Goal: Task Accomplishment & Management: Complete application form

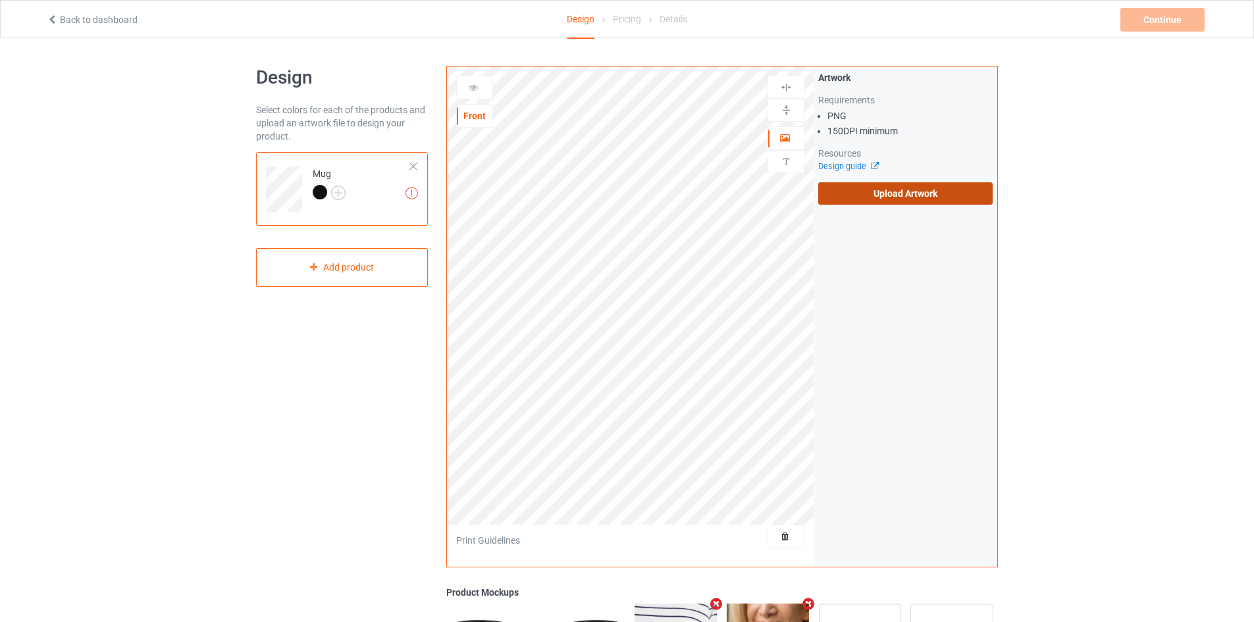
click at [903, 189] on label "Upload Artwork" at bounding box center [905, 193] width 174 height 22
click at [0, 0] on input "Upload Artwork" at bounding box center [0, 0] width 0 height 0
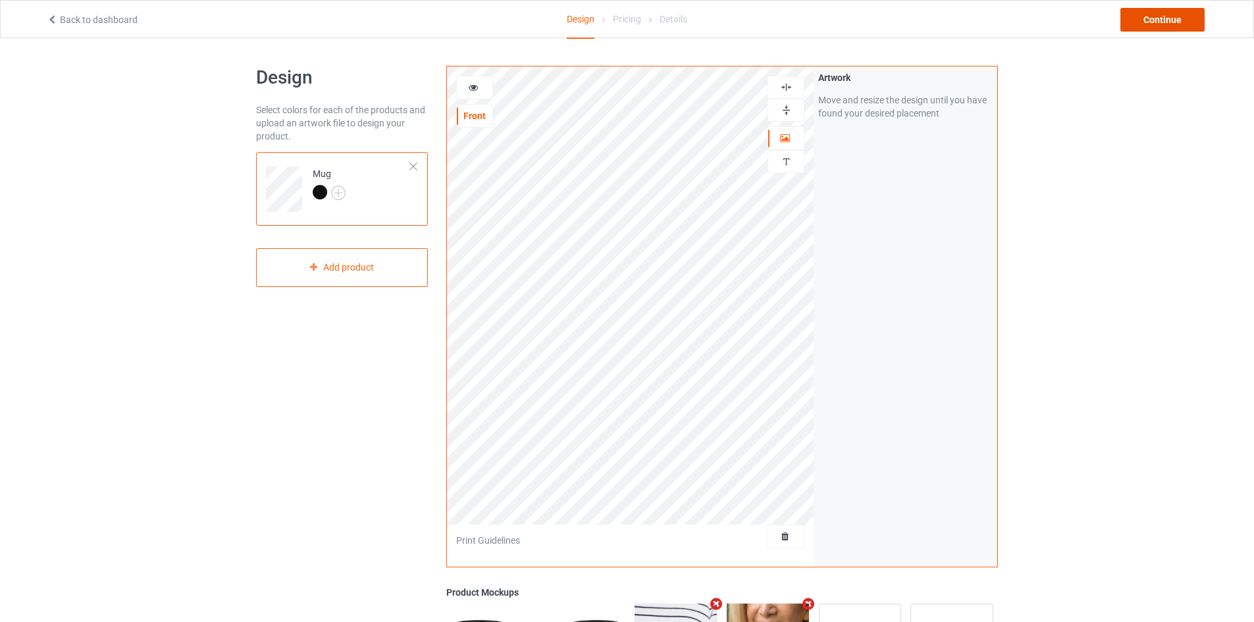
click at [1166, 25] on div "Continue" at bounding box center [1162, 20] width 84 height 24
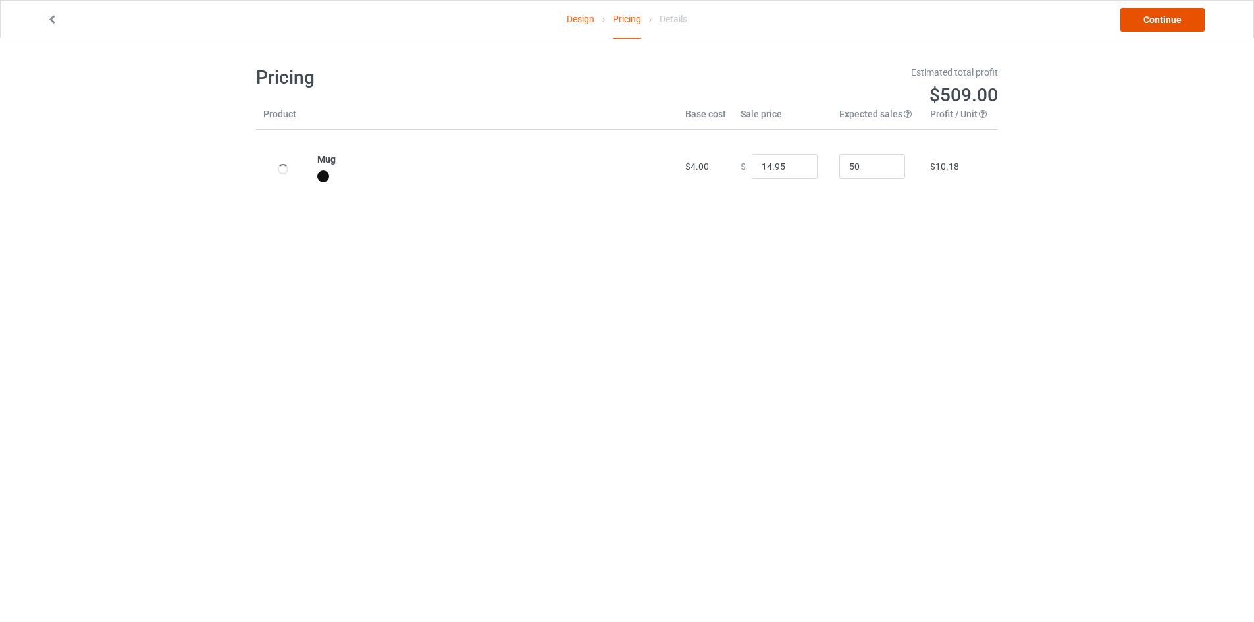
click at [1167, 24] on link "Continue" at bounding box center [1162, 20] width 84 height 24
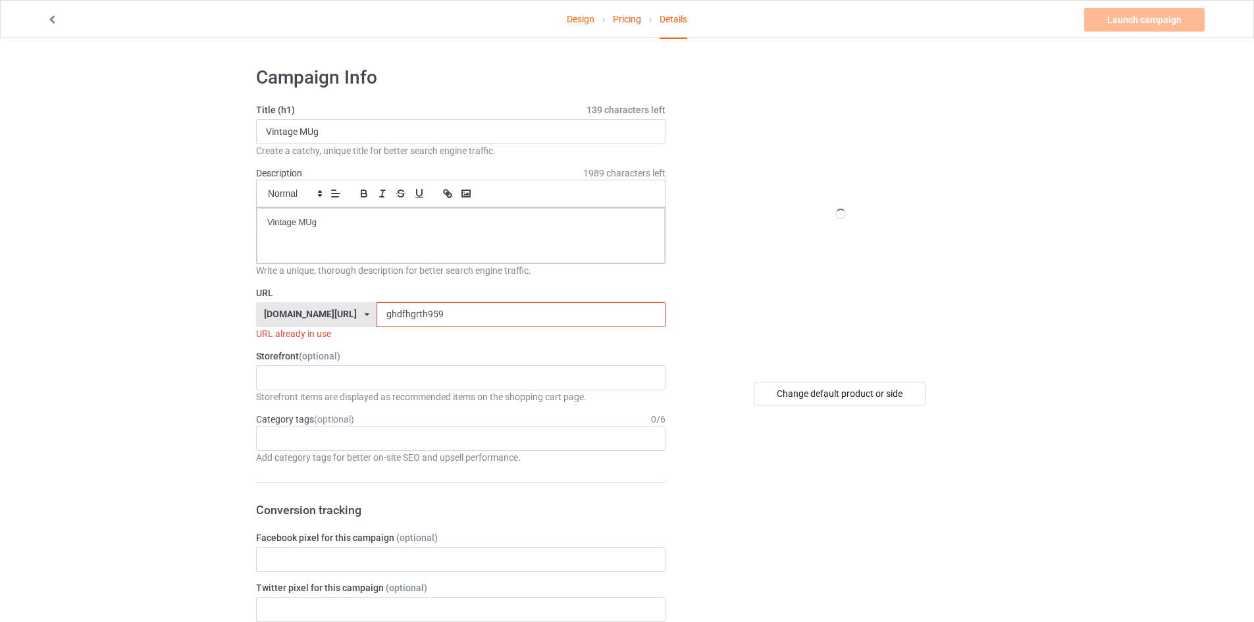
click at [417, 315] on input "ghdfhgrth959" at bounding box center [521, 314] width 288 height 25
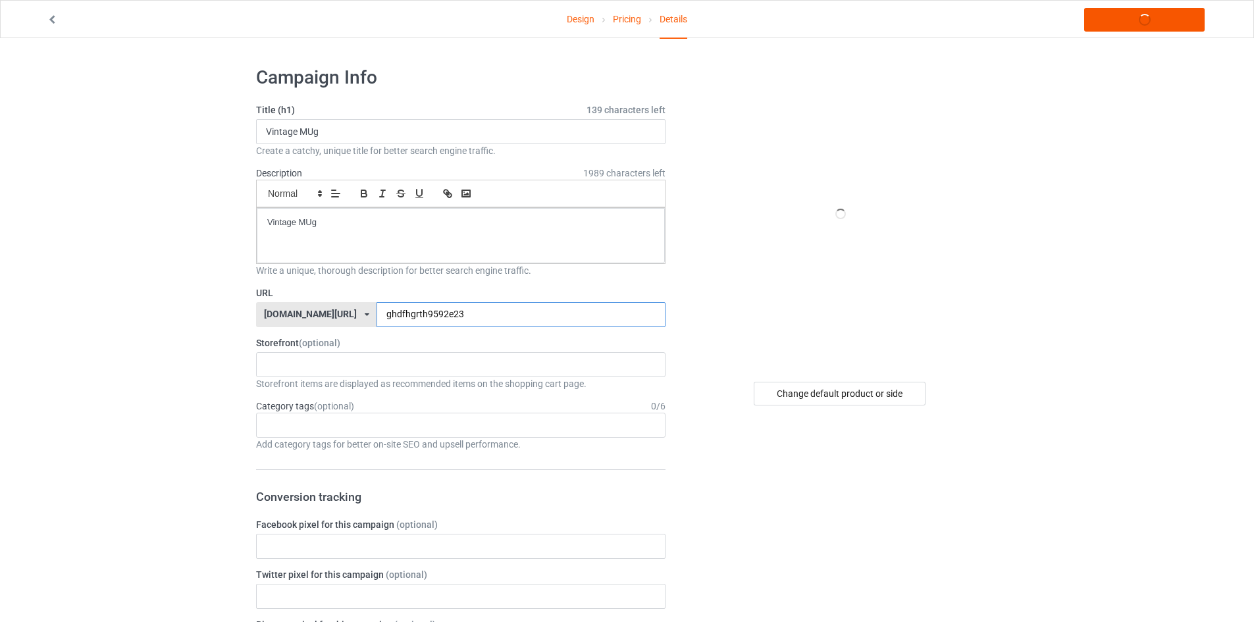
type input "ghdfhgrth9592e23"
click at [1153, 16] on link "Launch campaign" at bounding box center [1144, 20] width 120 height 24
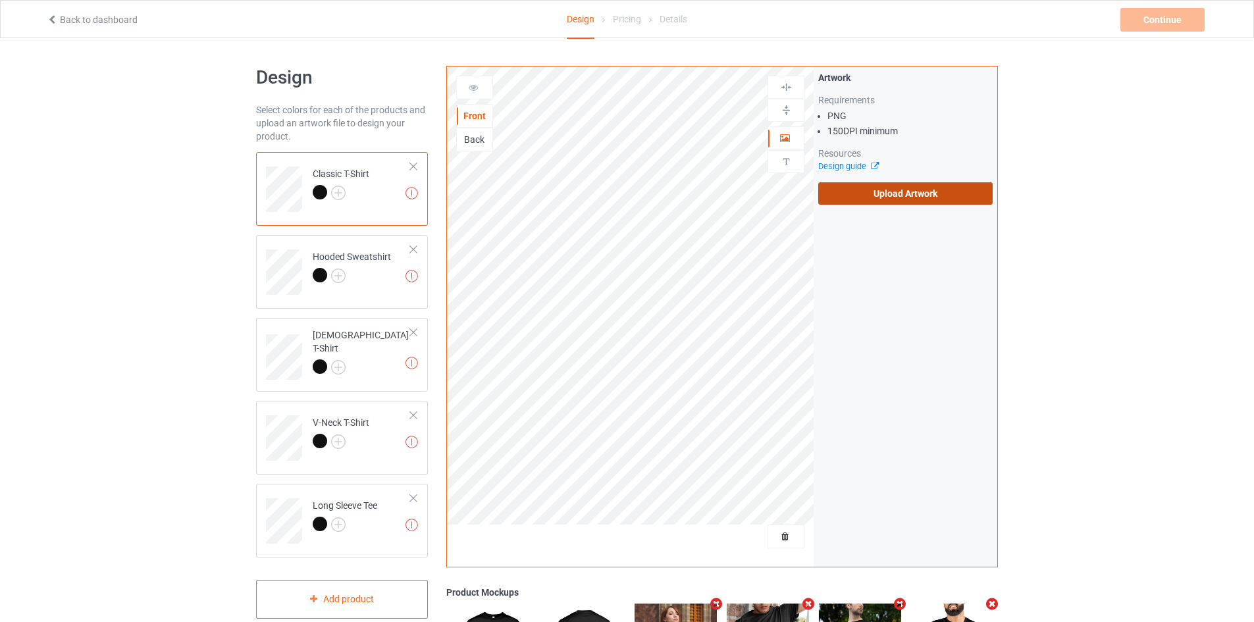
click at [865, 201] on label "Upload Artwork" at bounding box center [905, 193] width 174 height 22
click at [0, 0] on input "Upload Artwork" at bounding box center [0, 0] width 0 height 0
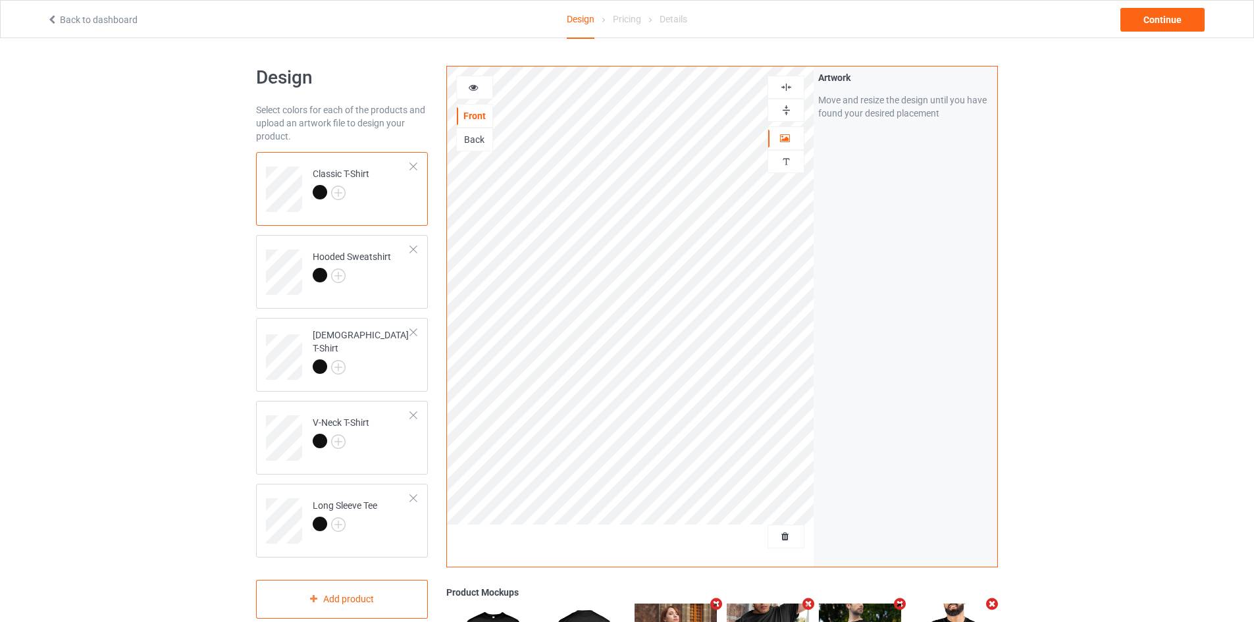
click at [787, 109] on img at bounding box center [786, 110] width 13 height 13
click at [1151, 14] on div "Continue" at bounding box center [1162, 20] width 84 height 24
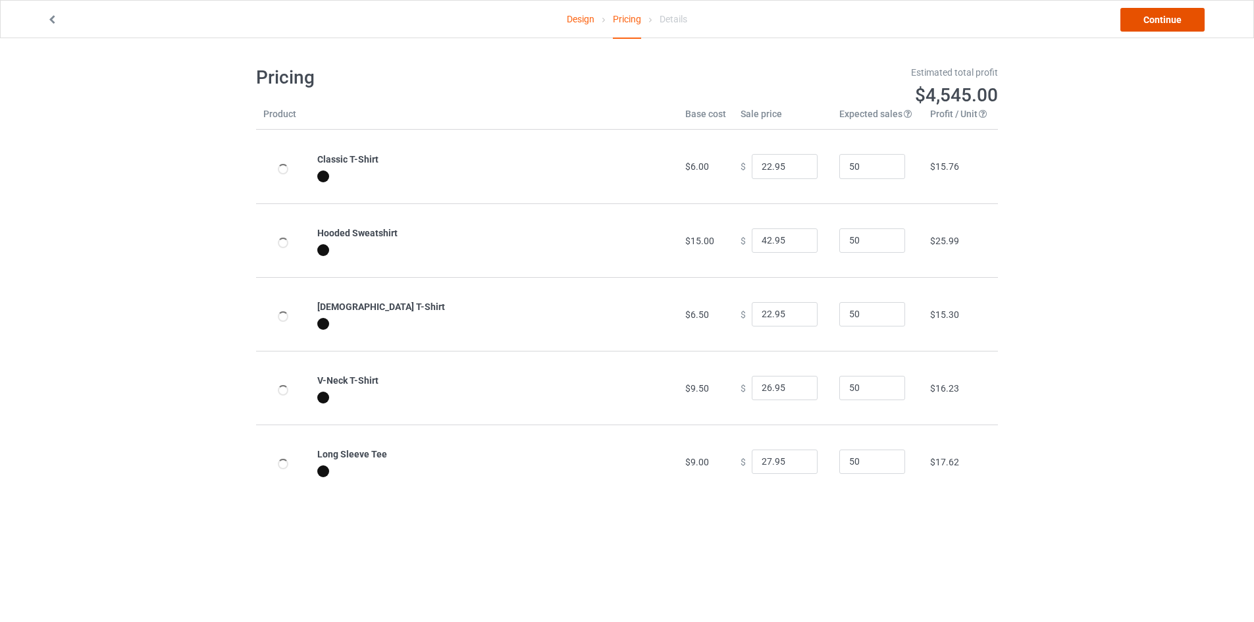
click at [1171, 14] on link "Continue" at bounding box center [1162, 20] width 84 height 24
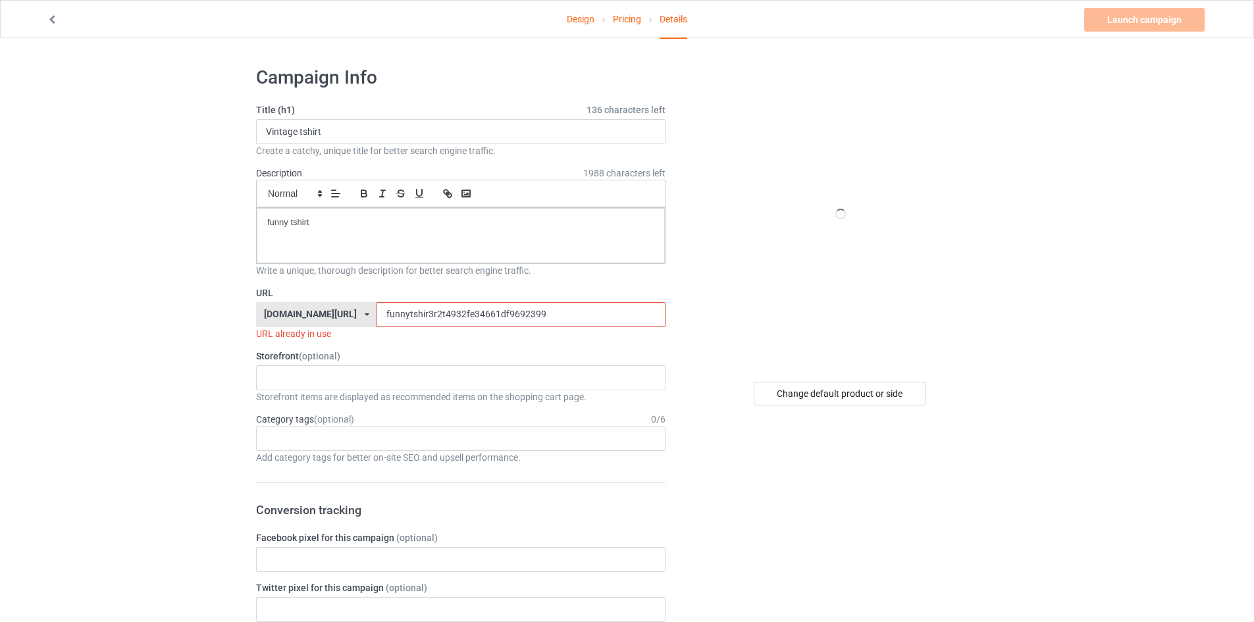
click at [457, 310] on input "funnytshir3r2t4932fe34661df9692399" at bounding box center [521, 314] width 288 height 25
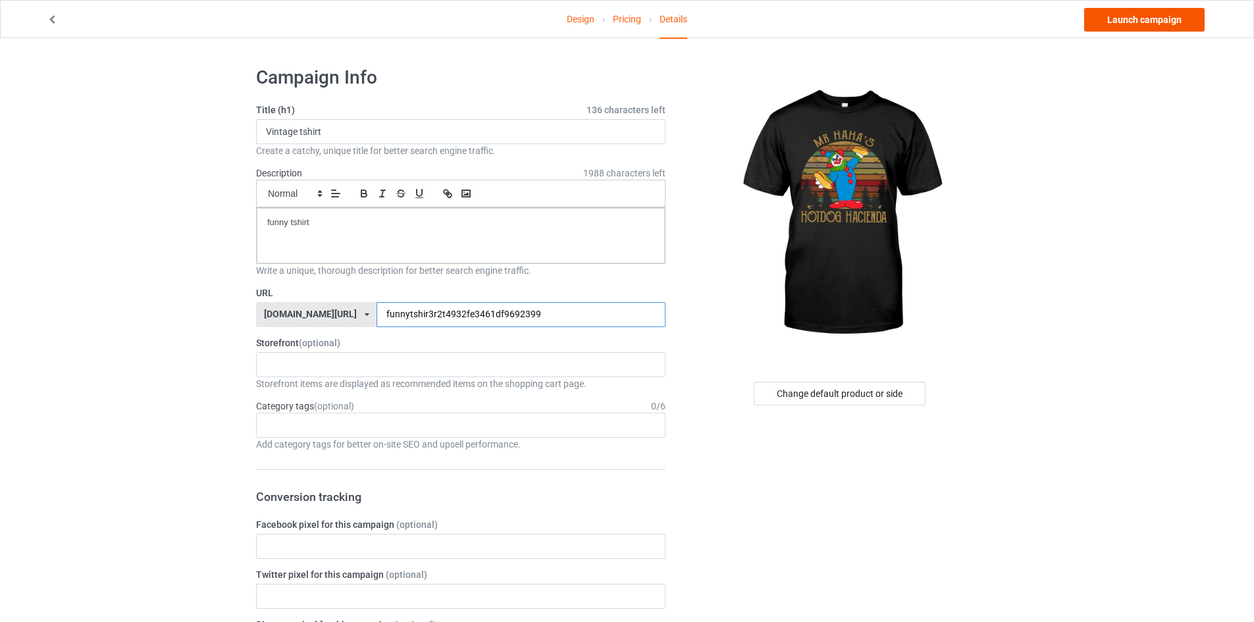
type input "funnytshir3r2t4932fe3461df9692399"
click at [1126, 22] on link "Launch campaign" at bounding box center [1144, 20] width 120 height 24
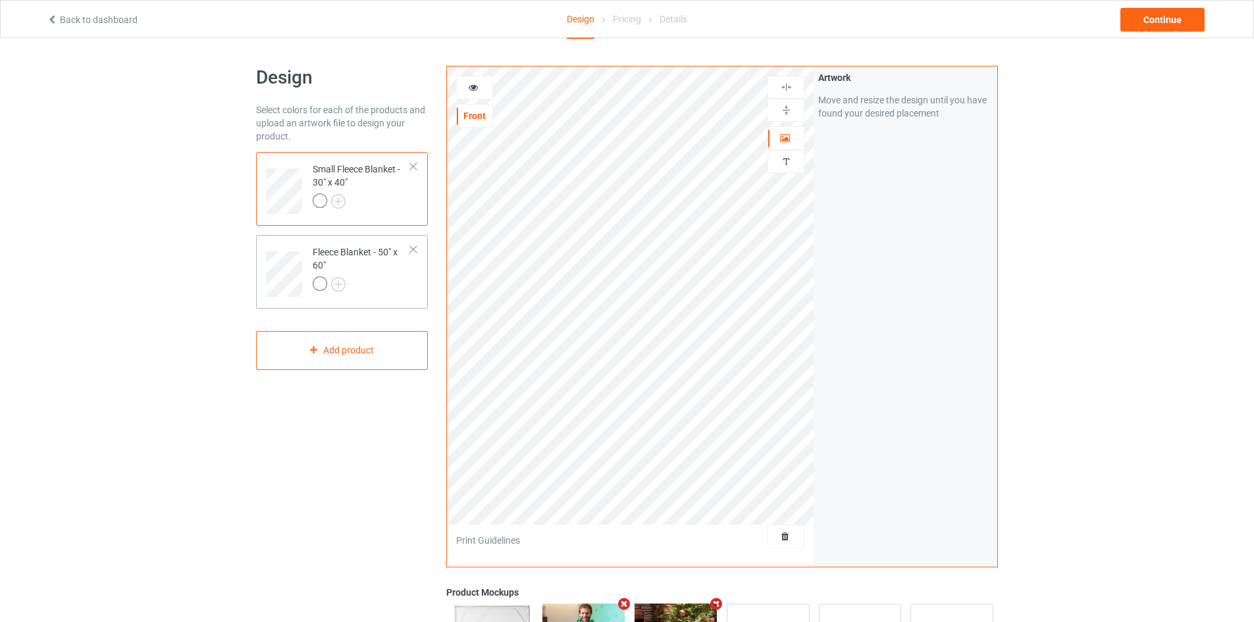
click at [411, 251] on div at bounding box center [413, 249] width 9 height 9
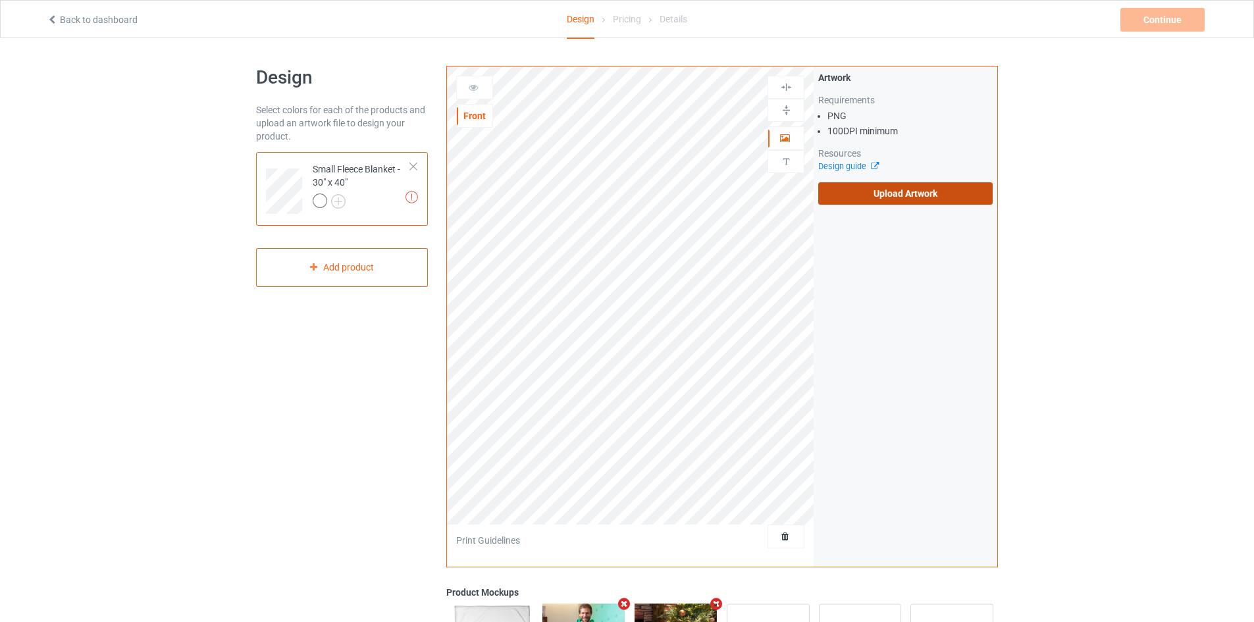
click at [856, 190] on label "Upload Artwork" at bounding box center [905, 193] width 174 height 22
click at [0, 0] on input "Upload Artwork" at bounding box center [0, 0] width 0 height 0
